Goal: Information Seeking & Learning: Learn about a topic

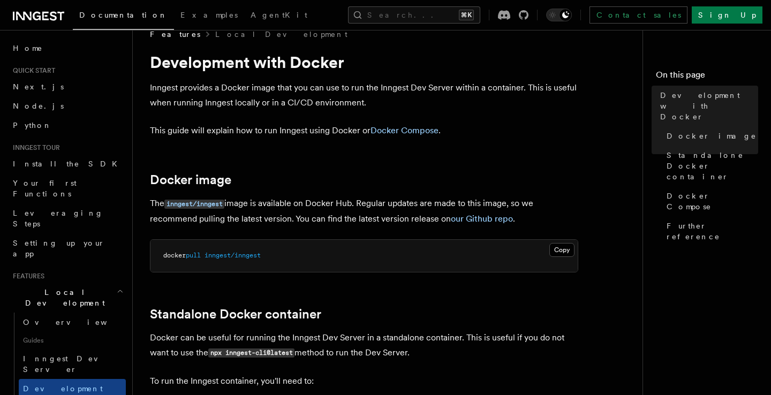
click at [241, 257] on span "inngest/inngest" at bounding box center [232, 254] width 56 height 7
click at [405, 198] on p "The inngest/inngest image is available on Docker Hub. Regular updates are made …" at bounding box center [364, 211] width 428 height 30
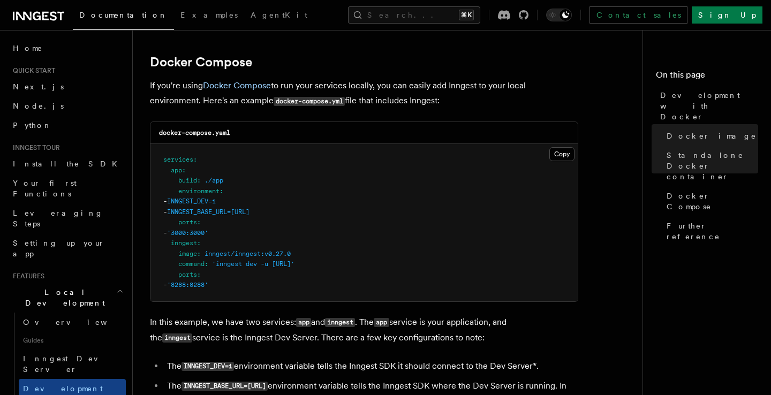
scroll to position [695, 0]
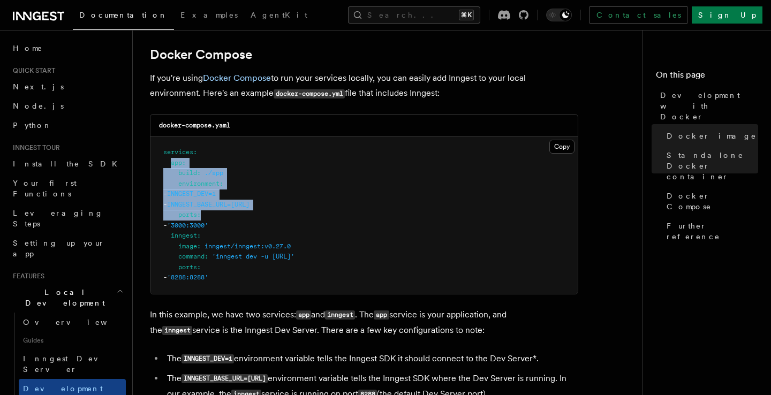
drag, startPoint x: 172, startPoint y: 177, endPoint x: 349, endPoint y: 222, distance: 183.4
click at [349, 222] on pre "services : app : build : ./app environment : - INNGEST_DEV=1 - INNGEST_BASE_URL…" at bounding box center [363, 214] width 427 height 157
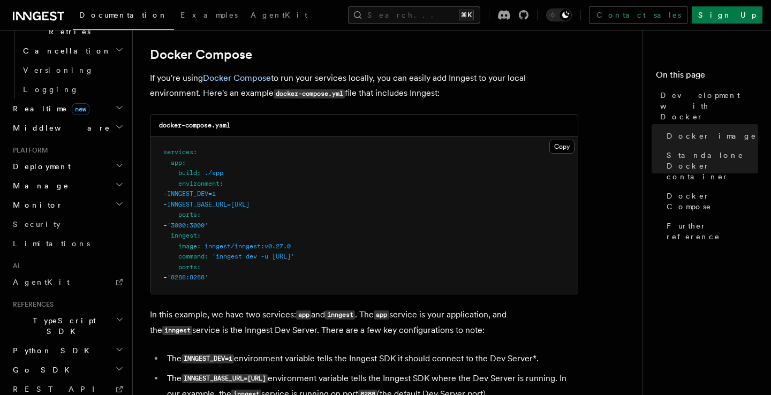
scroll to position [536, 0]
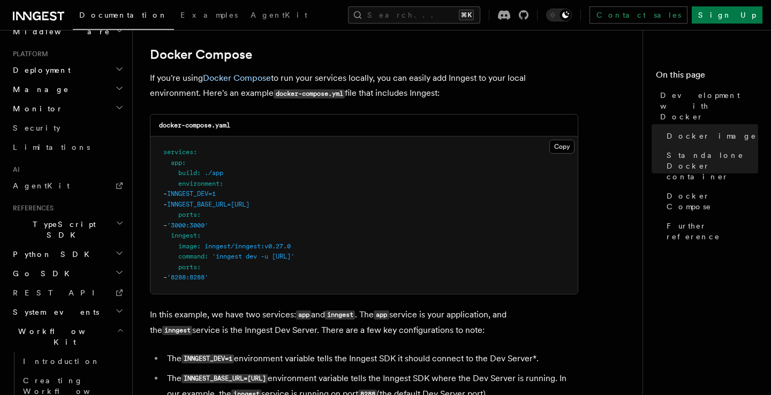
scroll to position [632, 0]
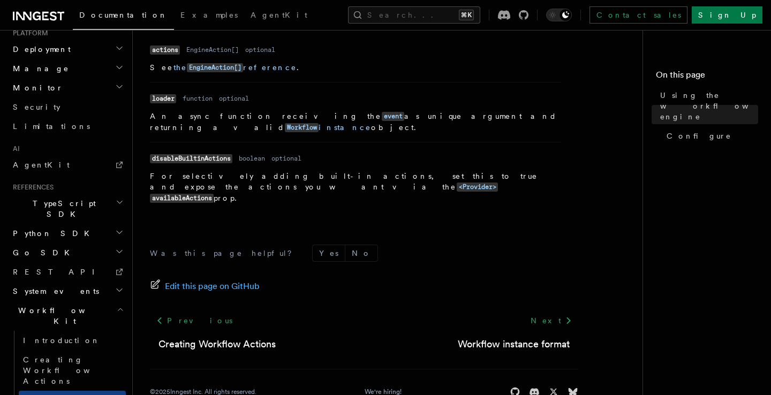
scroll to position [431, 0]
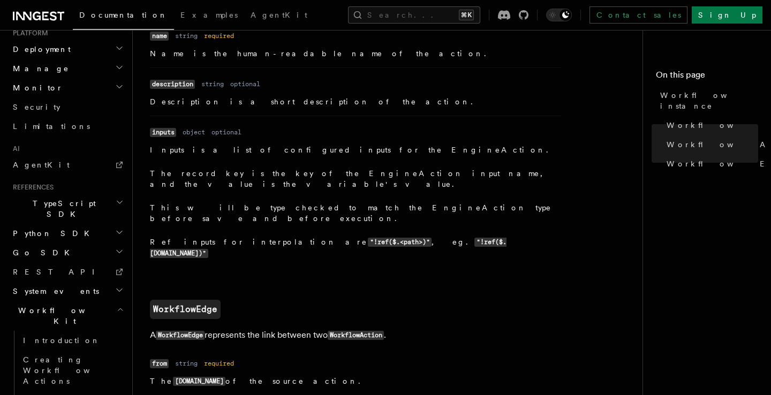
scroll to position [1072, 0]
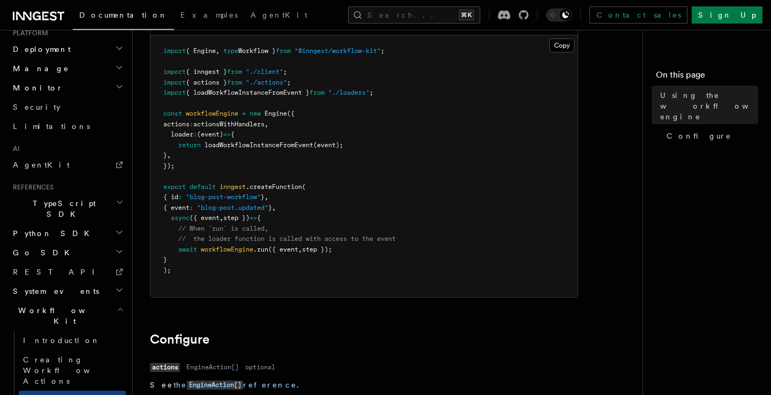
scroll to position [426, 0]
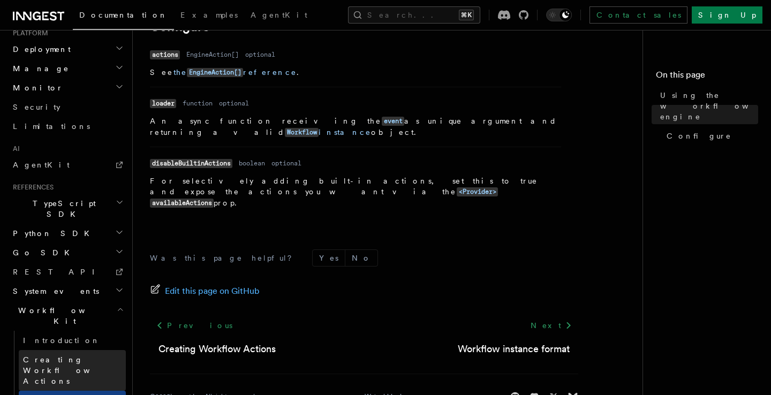
click at [84, 354] on span "Creating Workflow Actions" at bounding box center [74, 370] width 103 height 32
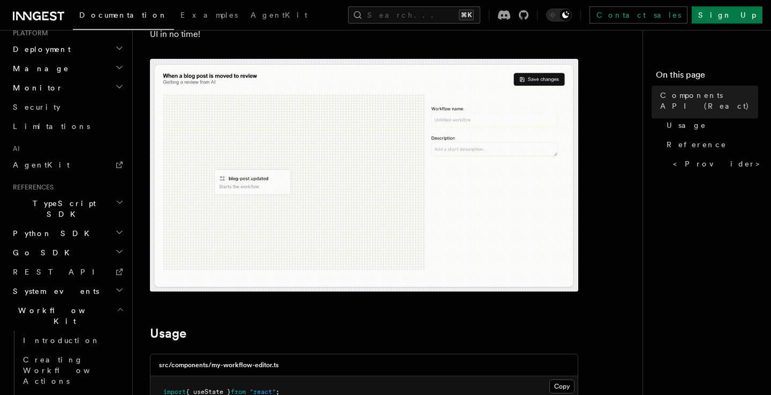
scroll to position [113, 0]
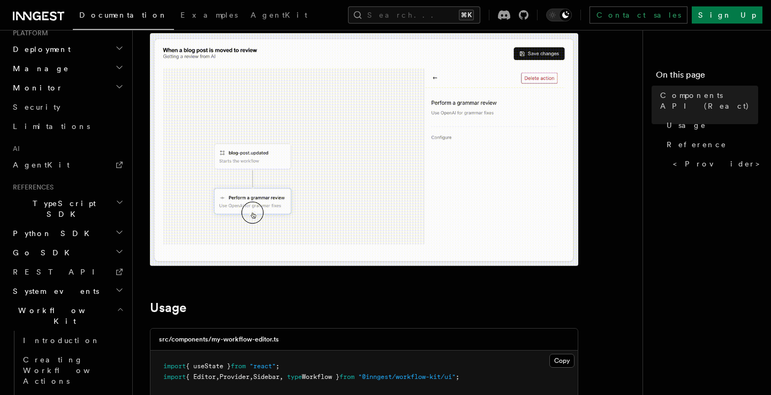
click at [63, 281] on h2 "System events" at bounding box center [67, 290] width 117 height 19
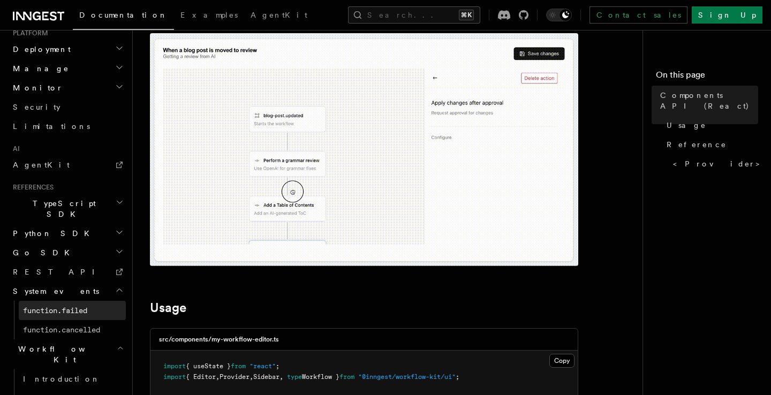
click at [71, 306] on span "function.failed" at bounding box center [55, 310] width 64 height 9
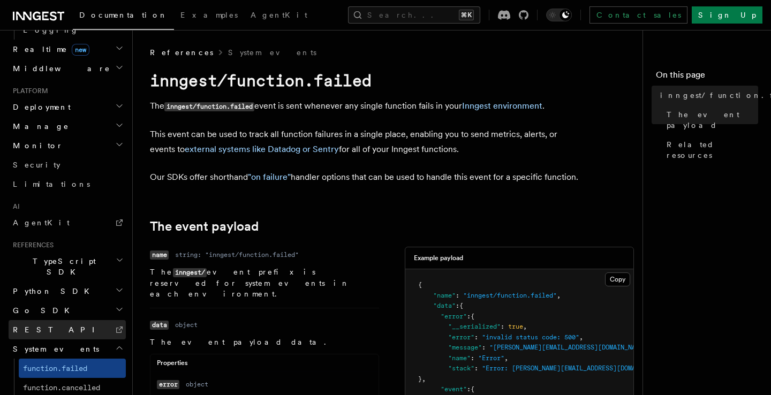
click at [50, 320] on link "REST API" at bounding box center [67, 329] width 117 height 19
